Goal: Entertainment & Leisure: Consume media (video, audio)

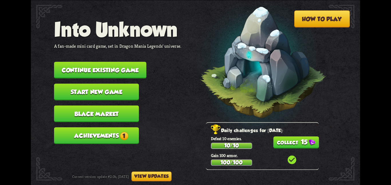
click at [121, 132] on span "1" at bounding box center [124, 136] width 8 height 8
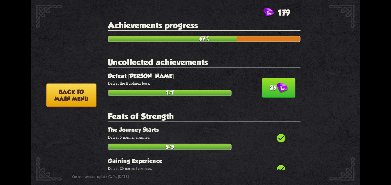
click at [272, 79] on button "25" at bounding box center [278, 87] width 33 height 20
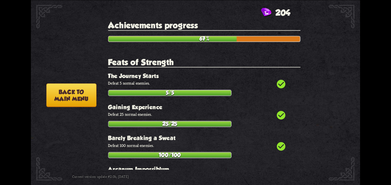
click at [88, 87] on button "Back to main menu" at bounding box center [71, 95] width 50 height 24
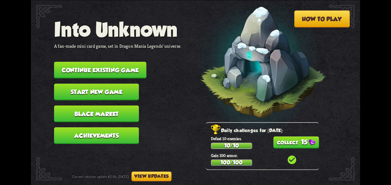
click at [283, 139] on button "15" at bounding box center [296, 142] width 46 height 12
click at [112, 57] on nav "Into Unknown A fan-made mini card game, set in Dragon Mania Legends' universe. …" at bounding box center [117, 83] width 127 height 131
click at [114, 62] on button "Continue existing game" at bounding box center [100, 70] width 92 height 17
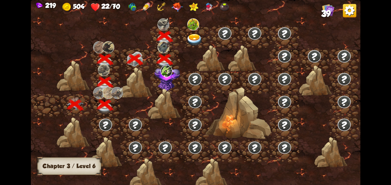
click at [196, 37] on img at bounding box center [194, 39] width 17 height 12
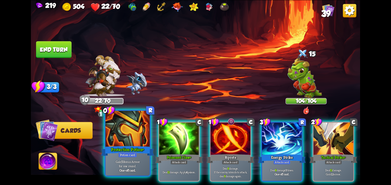
click at [120, 172] on b "One-off card." at bounding box center [127, 170] width 16 height 4
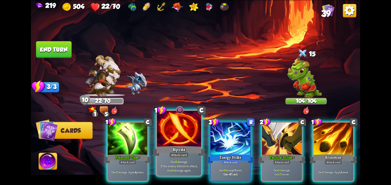
click at [162, 165] on p "Deal 6 damage. If the enemy intends to attack, deal 6 damage again." at bounding box center [179, 165] width 42 height 13
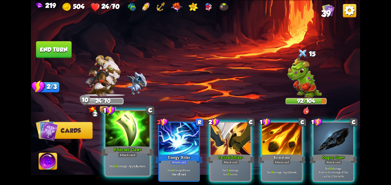
click at [125, 151] on div "Poisoned Claw+" at bounding box center [127, 151] width 53 height 12
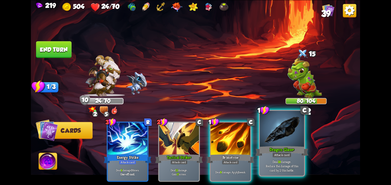
click at [265, 157] on div "Dragon Glass+" at bounding box center [281, 151] width 53 height 12
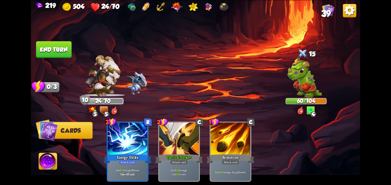
click at [57, 44] on button "End turn" at bounding box center [54, 49] width 36 height 17
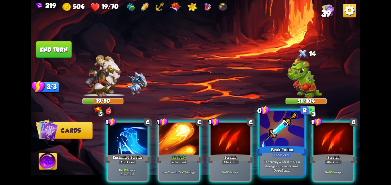
click at [267, 158] on div "The enemy will deal 25% less damage for the next 2 turns. One-off card." at bounding box center [282, 165] width 44 height 19
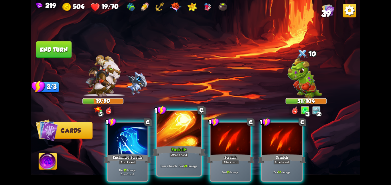
click at [179, 143] on div at bounding box center [179, 129] width 44 height 37
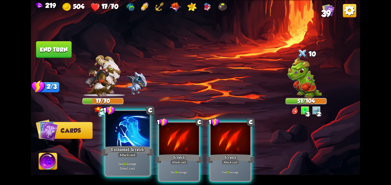
click at [126, 145] on div "Enchanted Scratch" at bounding box center [127, 151] width 53 height 12
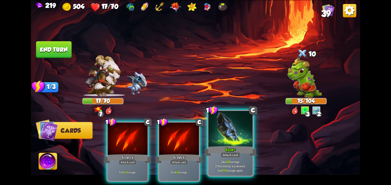
click at [215, 150] on div "Bane+" at bounding box center [230, 151] width 53 height 12
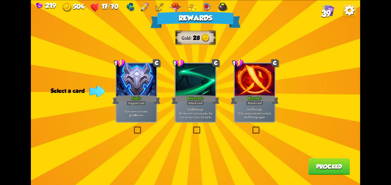
click at [147, 108] on div "If you have no armor, gain 14 armor." at bounding box center [136, 112] width 40 height 17
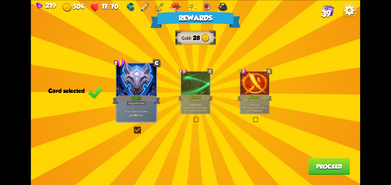
click at [323, 167] on button "Proceed" at bounding box center [328, 166] width 41 height 17
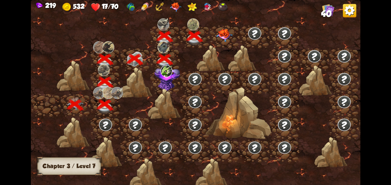
click at [226, 31] on img at bounding box center [224, 35] width 17 height 13
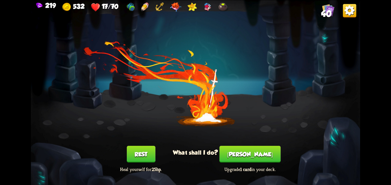
click at [144, 149] on button "Rest" at bounding box center [141, 154] width 29 height 17
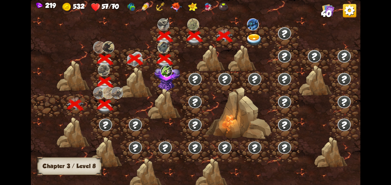
click at [253, 42] on img at bounding box center [254, 39] width 17 height 12
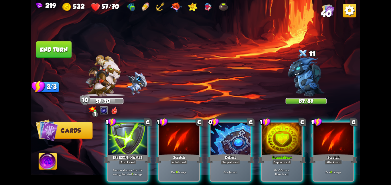
click at [201, 145] on div "1 C [PERSON_NAME] Attack card Remove all armor from the enemy, then deal 5 dama…" at bounding box center [228, 144] width 263 height 82
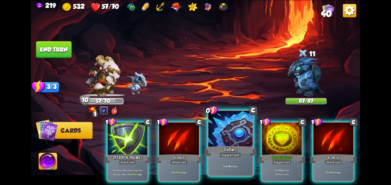
click at [234, 147] on div "Deflect" at bounding box center [230, 151] width 53 height 12
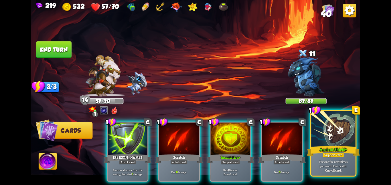
click at [345, 145] on div "Ancient Shield+" at bounding box center [333, 151] width 53 height 12
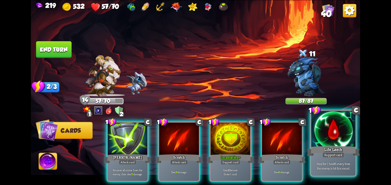
click at [344, 145] on div "Life Leech" at bounding box center [333, 151] width 53 height 12
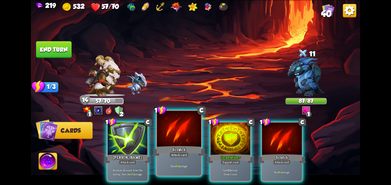
click at [174, 145] on div "Scratch" at bounding box center [178, 151] width 53 height 12
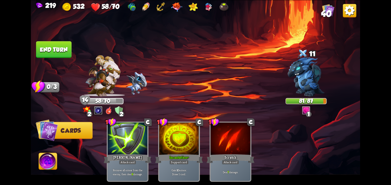
click at [56, 48] on button "End turn" at bounding box center [53, 49] width 36 height 17
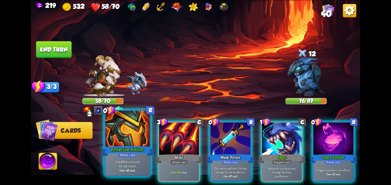
click at [130, 146] on div "Protection Potion+" at bounding box center [127, 151] width 53 height 12
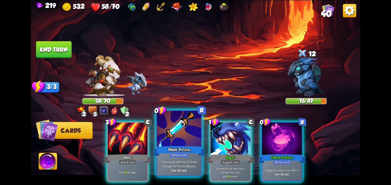
click at [166, 142] on div at bounding box center [179, 129] width 44 height 37
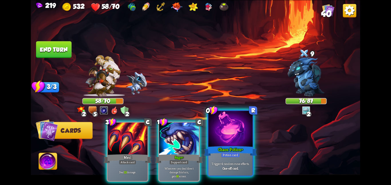
click at [223, 139] on div at bounding box center [230, 129] width 44 height 37
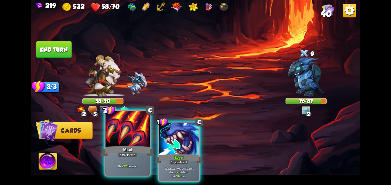
click at [142, 144] on div at bounding box center [127, 129] width 44 height 37
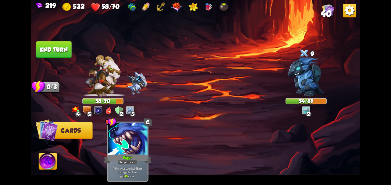
click at [64, 50] on button "End turn" at bounding box center [53, 49] width 35 height 17
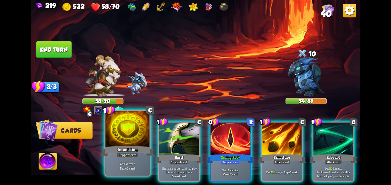
click at [134, 137] on div at bounding box center [127, 129] width 44 height 37
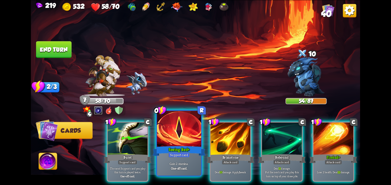
click at [178, 141] on div at bounding box center [179, 129] width 44 height 37
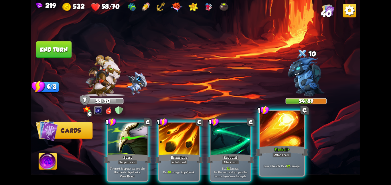
click at [292, 138] on div at bounding box center [282, 129] width 44 height 37
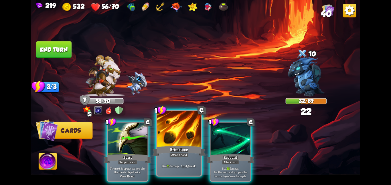
click at [176, 148] on div "Brimstone" at bounding box center [178, 151] width 53 height 12
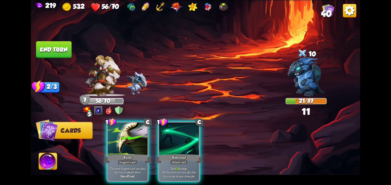
click at [176, 153] on div "Rebound" at bounding box center [179, 158] width 48 height 11
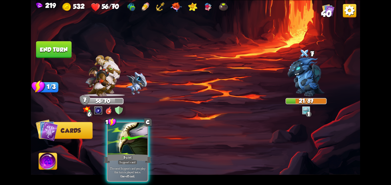
click at [62, 50] on button "End turn" at bounding box center [53, 49] width 35 height 17
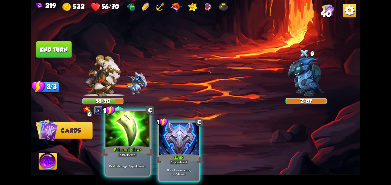
click at [120, 150] on div "Poisoned Claw+" at bounding box center [127, 151] width 53 height 12
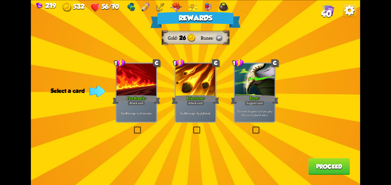
click at [144, 109] on div "Deal 8 damage to all enemies." at bounding box center [136, 112] width 40 height 17
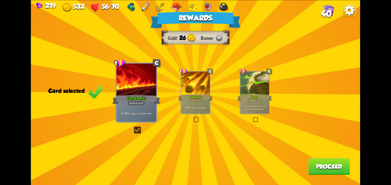
click at [333, 166] on button "Proceed" at bounding box center [328, 166] width 41 height 17
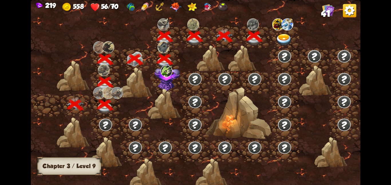
click at [276, 36] on img at bounding box center [283, 39] width 17 height 12
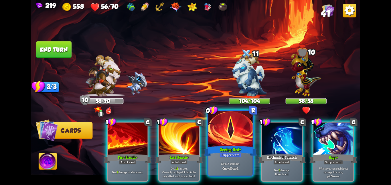
click at [222, 141] on div at bounding box center [230, 129] width 44 height 37
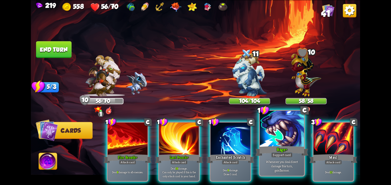
click at [270, 144] on div at bounding box center [282, 129] width 44 height 37
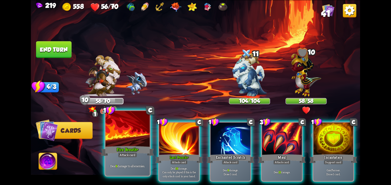
click at [134, 149] on div "Fire Breath+" at bounding box center [127, 151] width 53 height 12
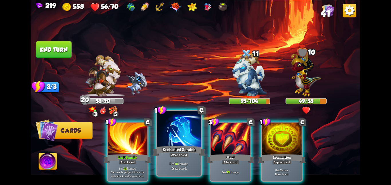
click at [162, 143] on div at bounding box center [179, 129] width 44 height 37
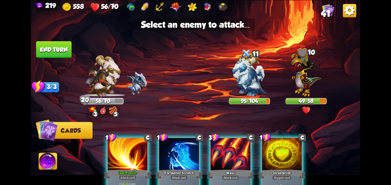
click at [178, 149] on div at bounding box center [179, 154] width 40 height 33
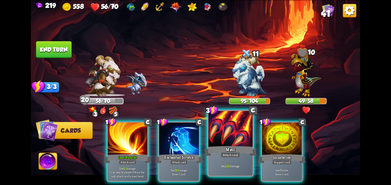
click at [217, 146] on div "Maul" at bounding box center [230, 151] width 53 height 12
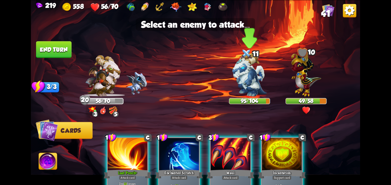
click at [260, 93] on img at bounding box center [249, 74] width 34 height 43
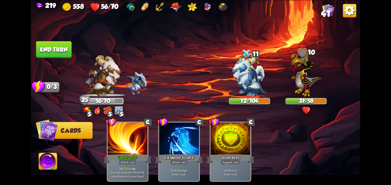
click at [53, 55] on button "End turn" at bounding box center [54, 49] width 36 height 17
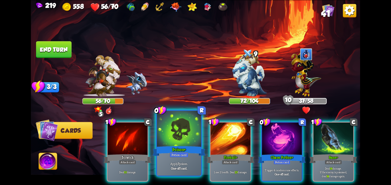
click at [191, 153] on div "Poison+" at bounding box center [178, 151] width 53 height 12
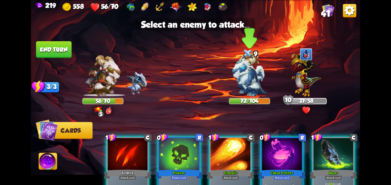
click at [253, 80] on img at bounding box center [249, 74] width 34 height 43
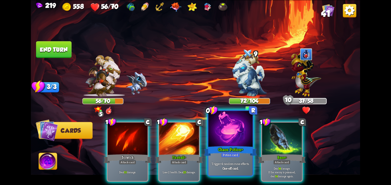
click at [234, 138] on div at bounding box center [230, 129] width 44 height 37
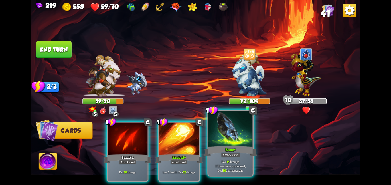
click at [235, 136] on div at bounding box center [230, 129] width 44 height 37
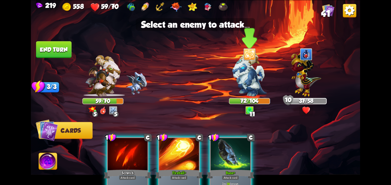
click at [249, 79] on img at bounding box center [249, 74] width 34 height 43
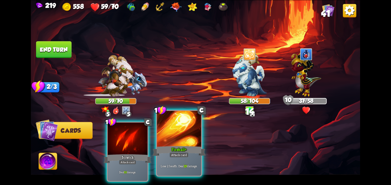
click at [162, 144] on div at bounding box center [179, 129] width 44 height 37
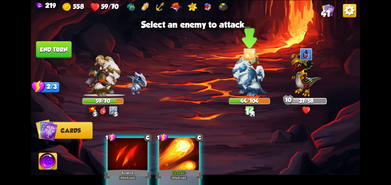
click at [256, 77] on img at bounding box center [249, 74] width 34 height 43
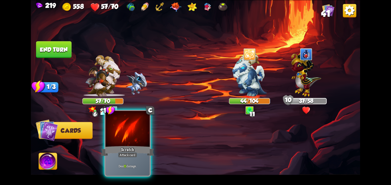
click at [146, 123] on div at bounding box center [127, 129] width 44 height 37
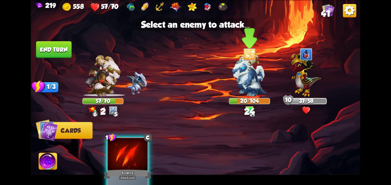
click at [250, 71] on img at bounding box center [249, 74] width 34 height 43
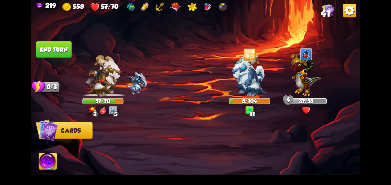
click at [43, 53] on button "End turn" at bounding box center [53, 49] width 35 height 17
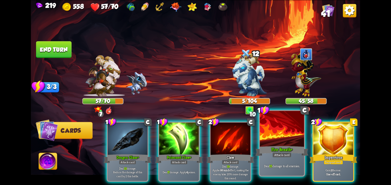
click at [282, 156] on div "Attack card" at bounding box center [281, 154] width 19 height 5
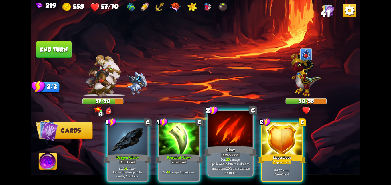
click at [228, 144] on div at bounding box center [230, 129] width 44 height 37
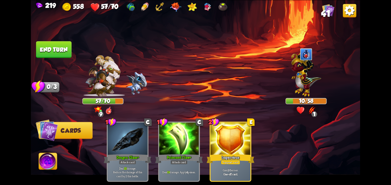
click at [66, 49] on button "End turn" at bounding box center [54, 49] width 36 height 17
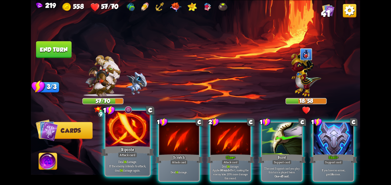
click at [125, 147] on div "Riposte" at bounding box center [127, 151] width 53 height 12
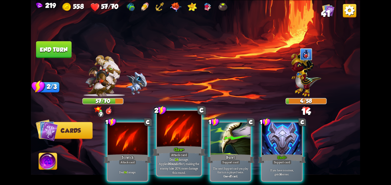
click at [174, 144] on div at bounding box center [179, 129] width 44 height 37
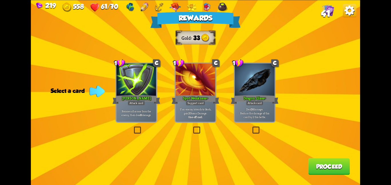
click at [137, 95] on div "[PERSON_NAME]" at bounding box center [136, 99] width 48 height 11
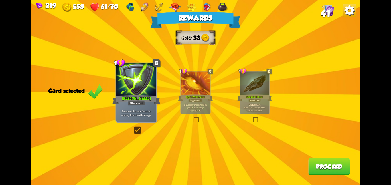
click at [342, 170] on button "Proceed" at bounding box center [328, 166] width 41 height 17
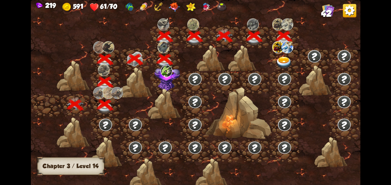
scroll to position [0, 87]
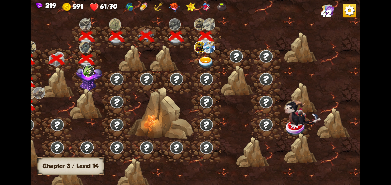
click at [205, 54] on div at bounding box center [206, 59] width 30 height 23
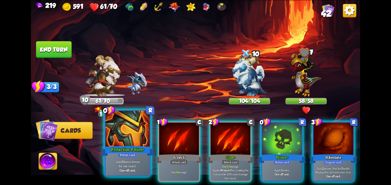
click at [128, 146] on div "Protection Potion+" at bounding box center [127, 151] width 53 height 12
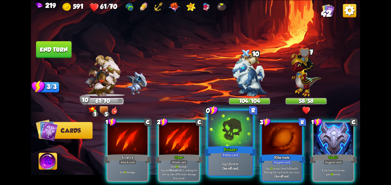
click at [228, 147] on div "Poison+" at bounding box center [230, 151] width 53 height 12
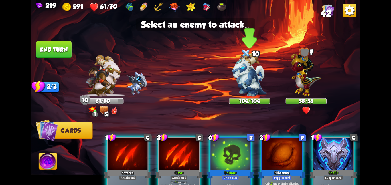
click at [266, 76] on img at bounding box center [249, 74] width 34 height 43
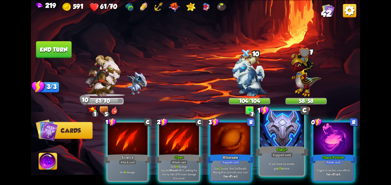
click at [277, 134] on div at bounding box center [282, 129] width 44 height 37
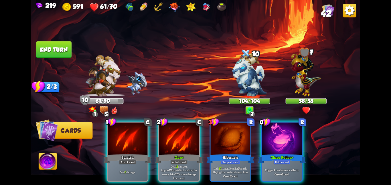
click at [277, 134] on div at bounding box center [282, 138] width 40 height 33
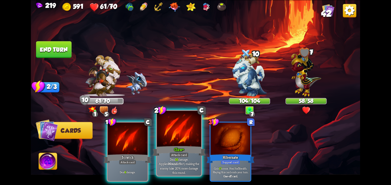
click at [171, 129] on div at bounding box center [179, 129] width 44 height 37
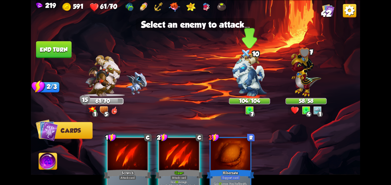
click at [251, 75] on img at bounding box center [249, 74] width 34 height 43
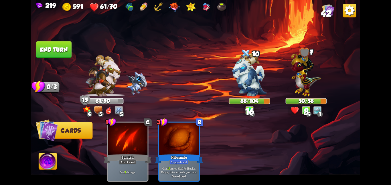
click at [48, 46] on button "End turn" at bounding box center [53, 49] width 36 height 17
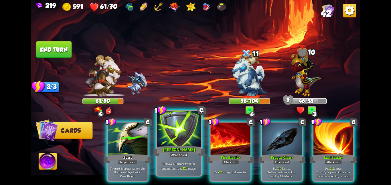
click at [196, 148] on div "[PERSON_NAME]" at bounding box center [178, 151] width 53 height 12
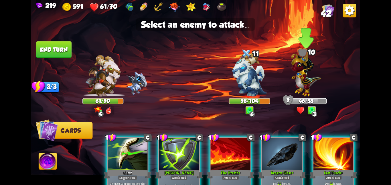
click at [305, 90] on img at bounding box center [306, 72] width 30 height 47
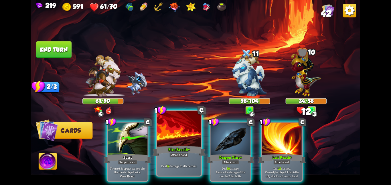
click at [186, 125] on div at bounding box center [179, 129] width 44 height 37
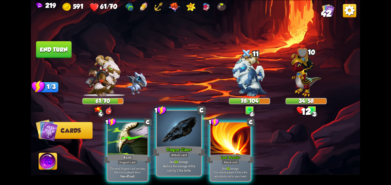
click at [179, 128] on div at bounding box center [179, 129] width 44 height 37
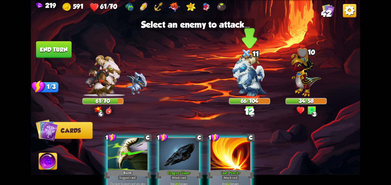
click at [249, 94] on img at bounding box center [249, 74] width 34 height 43
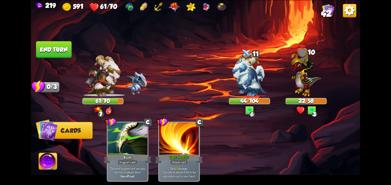
click at [60, 51] on button "End turn" at bounding box center [53, 49] width 36 height 17
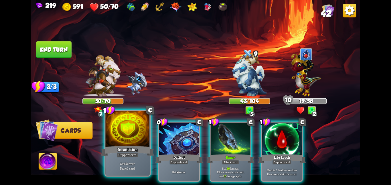
click at [116, 134] on div at bounding box center [127, 129] width 44 height 37
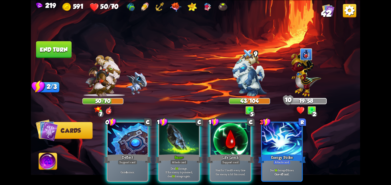
click at [116, 134] on div at bounding box center [128, 138] width 40 height 33
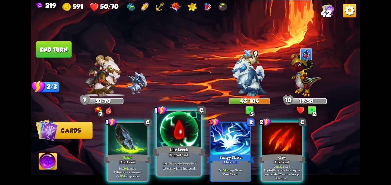
click at [184, 131] on div at bounding box center [179, 129] width 44 height 37
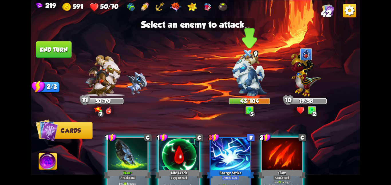
click at [253, 92] on img at bounding box center [249, 74] width 34 height 43
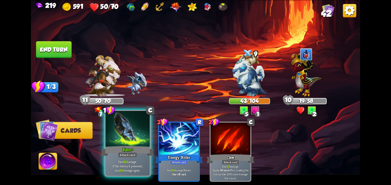
click at [137, 155] on div "Bane+" at bounding box center [127, 151] width 53 height 12
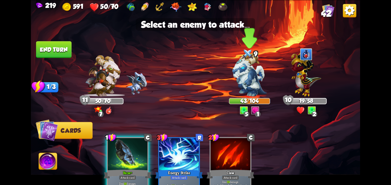
click at [255, 85] on img at bounding box center [249, 74] width 34 height 43
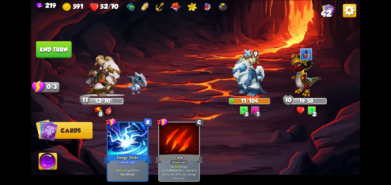
click at [46, 47] on button "End turn" at bounding box center [54, 49] width 36 height 17
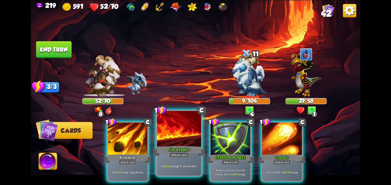
click at [184, 150] on div "Fire Breath+" at bounding box center [178, 151] width 53 height 12
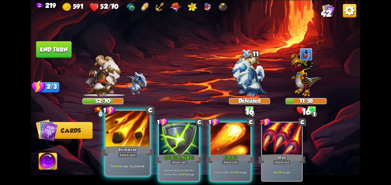
click at [126, 150] on div "Brimstone" at bounding box center [127, 151] width 53 height 12
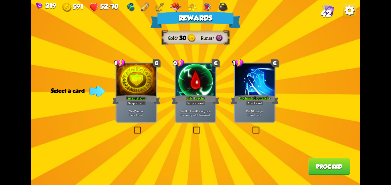
click at [135, 92] on div at bounding box center [136, 79] width 40 height 33
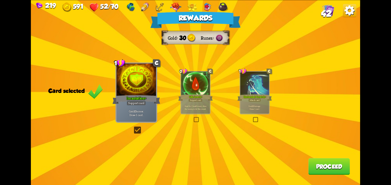
click at [201, 104] on div "Heal for 1 health every time the enemy is hit this round." at bounding box center [195, 107] width 29 height 13
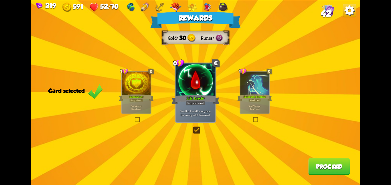
click at [324, 164] on button "Proceed" at bounding box center [328, 166] width 41 height 17
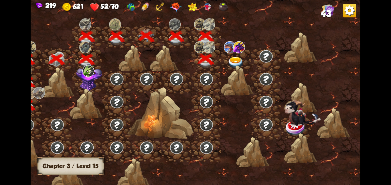
scroll to position [0, 82]
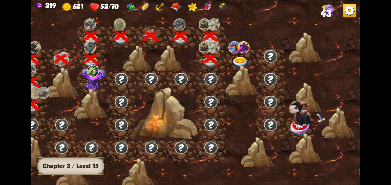
click at [241, 61] on img at bounding box center [240, 62] width 17 height 12
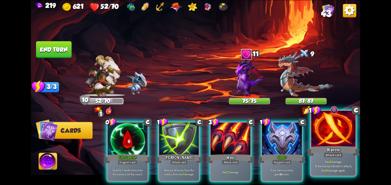
click at [323, 156] on div "Attack card" at bounding box center [332, 154] width 19 height 5
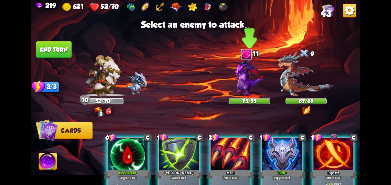
click at [255, 87] on img at bounding box center [249, 76] width 28 height 39
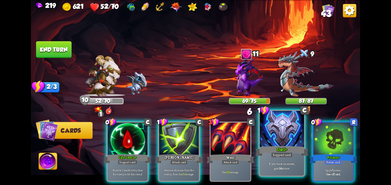
click at [279, 142] on div at bounding box center [282, 129] width 44 height 37
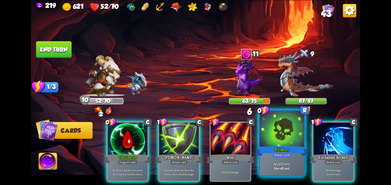
click at [289, 152] on div "Potion card" at bounding box center [281, 154] width 19 height 5
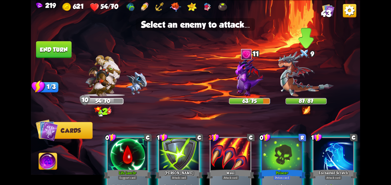
click at [325, 84] on img at bounding box center [305, 73] width 55 height 45
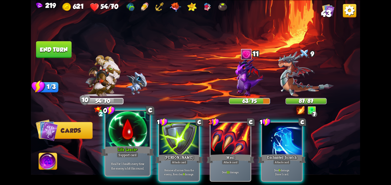
click at [146, 161] on div "Heal for 1 health every time the enemy is hit this round." at bounding box center [127, 165] width 44 height 19
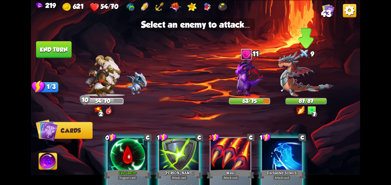
click at [290, 90] on img at bounding box center [305, 73] width 55 height 45
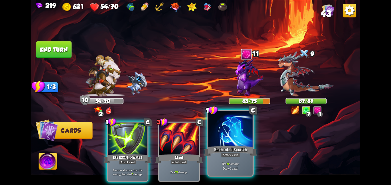
click at [231, 142] on div at bounding box center [230, 129] width 44 height 37
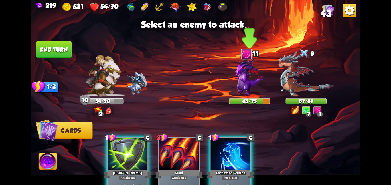
click at [255, 83] on img at bounding box center [249, 76] width 28 height 39
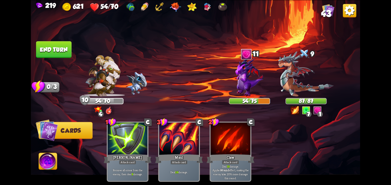
click at [49, 51] on button "End turn" at bounding box center [53, 49] width 35 height 17
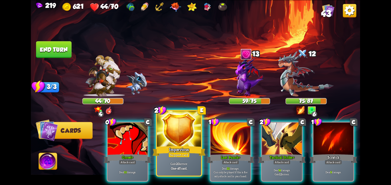
click at [168, 151] on div "Impervious" at bounding box center [178, 151] width 53 height 12
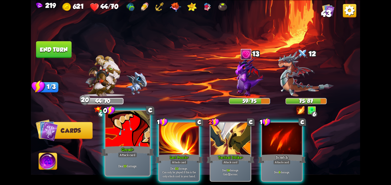
click at [127, 146] on div "Growl+" at bounding box center [127, 151] width 53 height 12
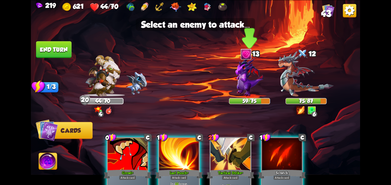
click at [262, 87] on img at bounding box center [249, 76] width 28 height 39
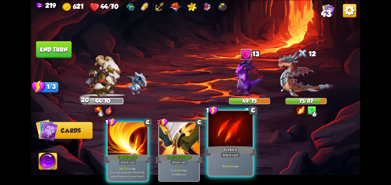
click at [224, 143] on div at bounding box center [230, 129] width 44 height 37
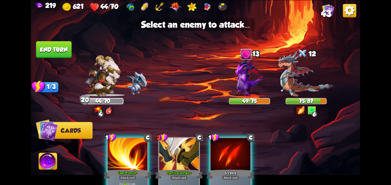
click at [245, 107] on img at bounding box center [195, 92] width 329 height 185
click at [247, 95] on img at bounding box center [249, 76] width 28 height 39
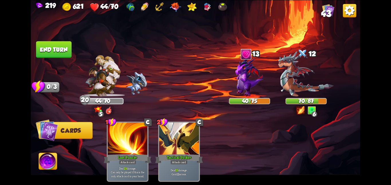
click at [55, 47] on button "End turn" at bounding box center [54, 49] width 36 height 17
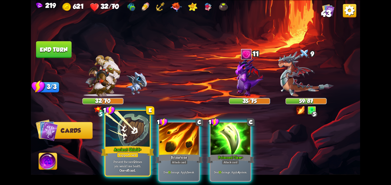
click at [109, 131] on div at bounding box center [127, 129] width 44 height 37
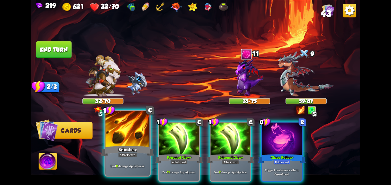
click at [114, 132] on div at bounding box center [127, 129] width 44 height 37
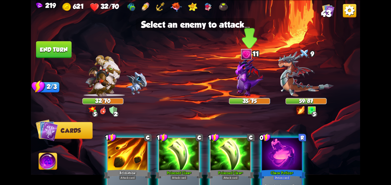
click at [256, 68] on img at bounding box center [249, 76] width 28 height 39
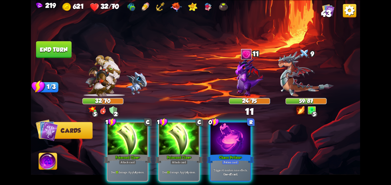
click at [218, 180] on div "1 C Poisoned Claw+ Attack card Deal 15 damage. Apply 4 poison. 1 C Poisoned Cla…" at bounding box center [228, 144] width 263 height 82
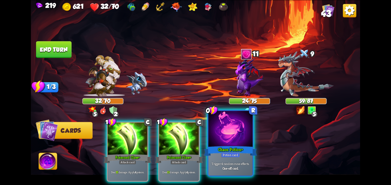
click at [227, 163] on p "Trigger 4 random rune effects." at bounding box center [230, 164] width 42 height 4
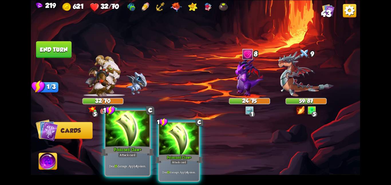
click at [136, 144] on div at bounding box center [127, 129] width 44 height 37
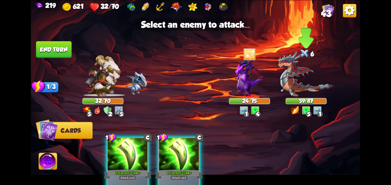
click at [290, 86] on img at bounding box center [305, 73] width 55 height 45
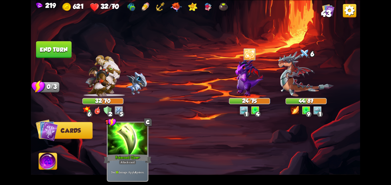
click at [45, 51] on button "End turn" at bounding box center [54, 49] width 36 height 17
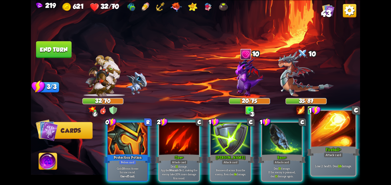
click at [329, 150] on div "Fireball+" at bounding box center [333, 151] width 53 height 12
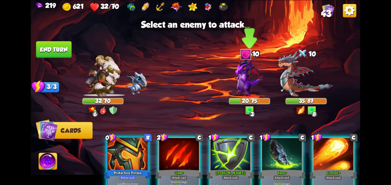
click at [248, 99] on div "20/75" at bounding box center [249, 100] width 40 height 5
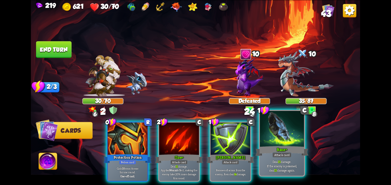
click at [288, 158] on div "Deal 15 damage. If the enemy is poisoned, deal 15 damage again." at bounding box center [282, 165] width 44 height 19
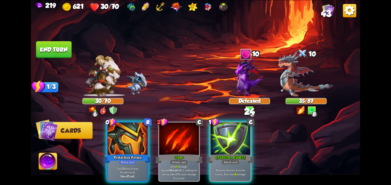
click at [313, 77] on img at bounding box center [305, 73] width 55 height 45
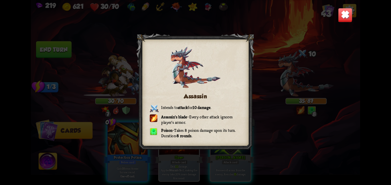
click at [293, 79] on div "Assassin Intends to attack for 10 damage . Assassin's blade – Every other attac…" at bounding box center [195, 92] width 329 height 185
click at [354, 10] on div "Assassin Intends to attack for 10 damage . Assassin's blade – Every other attac…" at bounding box center [195, 92] width 329 height 185
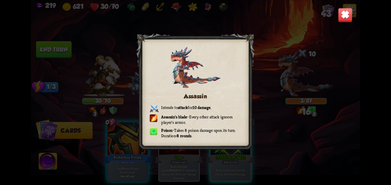
click at [350, 10] on img at bounding box center [345, 15] width 14 height 14
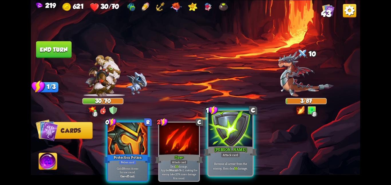
click at [216, 149] on div "[PERSON_NAME]" at bounding box center [230, 151] width 53 height 12
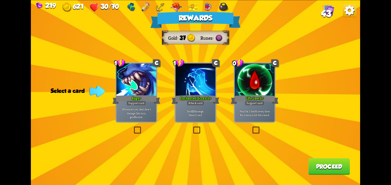
click at [127, 114] on p "Whenever you deal direct damage this turn, gain 5 armor." at bounding box center [136, 113] width 38 height 12
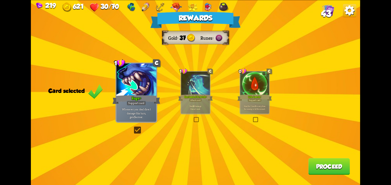
click at [337, 161] on button "Proceed" at bounding box center [328, 166] width 41 height 17
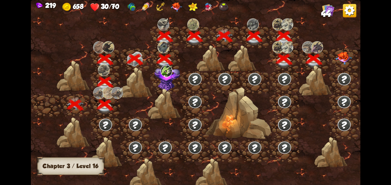
scroll to position [0, 87]
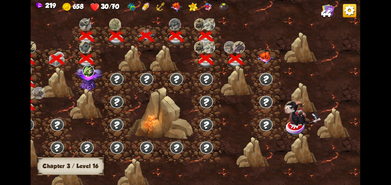
click at [264, 55] on img at bounding box center [265, 57] width 17 height 13
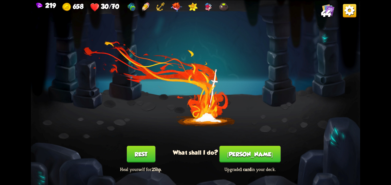
click at [145, 145] on div "You feel rested! What shall I do? Rest Heal yourself for 25hp . [PERSON_NAME] U…" at bounding box center [195, 92] width 329 height 185
click at [142, 162] on button "Rest" at bounding box center [141, 154] width 29 height 17
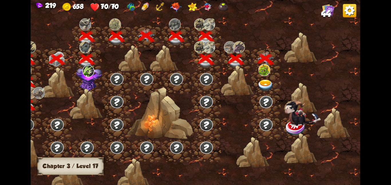
click at [268, 78] on div at bounding box center [266, 82] width 30 height 23
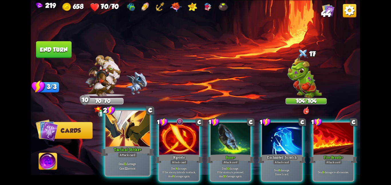
click at [120, 163] on p "Deal 11 damage. Gain 12 armor." at bounding box center [127, 166] width 42 height 9
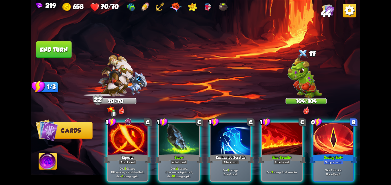
click at [120, 166] on p "Deal 6 damage. If the enemy intends to attack, deal 6 damage again." at bounding box center [128, 172] width 38 height 12
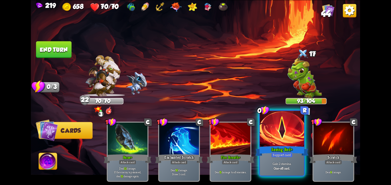
click at [266, 148] on div "Seeing Red+" at bounding box center [281, 151] width 53 height 12
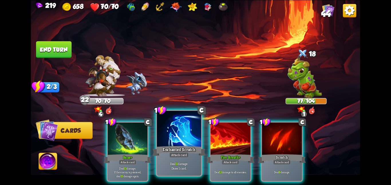
click at [180, 148] on div "Enchanted Scratch" at bounding box center [178, 151] width 53 height 12
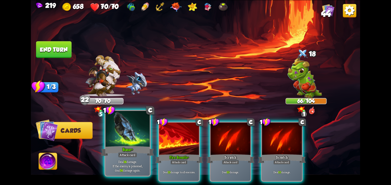
click at [147, 164] on p "Deal 14 damage. If the enemy is poisoned, deal 14 damage again." at bounding box center [127, 165] width 42 height 13
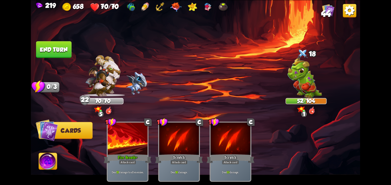
click at [59, 52] on button "End turn" at bounding box center [54, 49] width 36 height 17
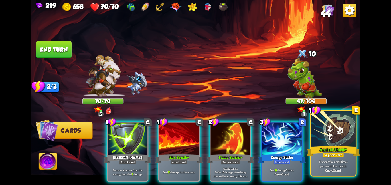
click at [319, 156] on div "Ancient Shield+" at bounding box center [333, 151] width 53 height 12
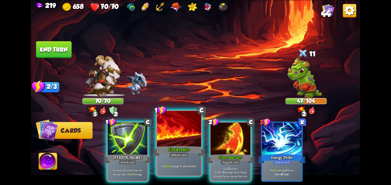
click at [160, 136] on div at bounding box center [179, 129] width 44 height 37
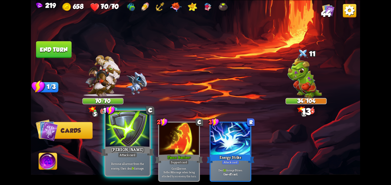
click at [138, 139] on div at bounding box center [127, 129] width 44 height 37
